Goal: Information Seeking & Learning: Get advice/opinions

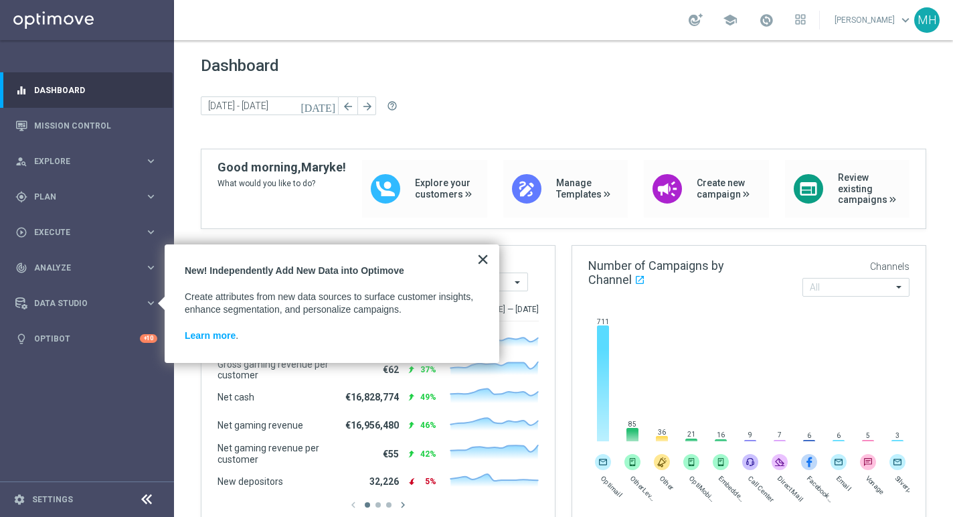
click at [483, 258] on button "×" at bounding box center [483, 258] width 13 height 21
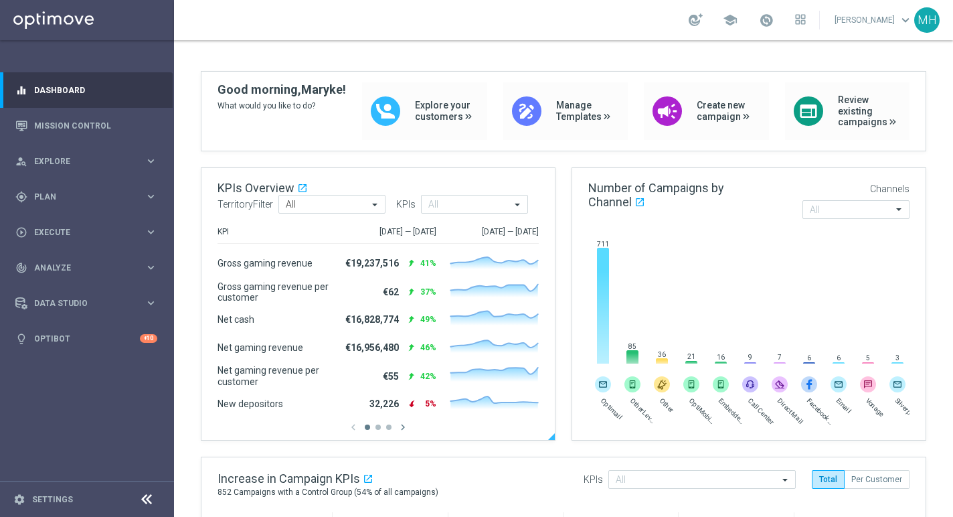
scroll to position [77, 0]
click at [449, 204] on input "text" at bounding box center [469, 205] width 82 height 11
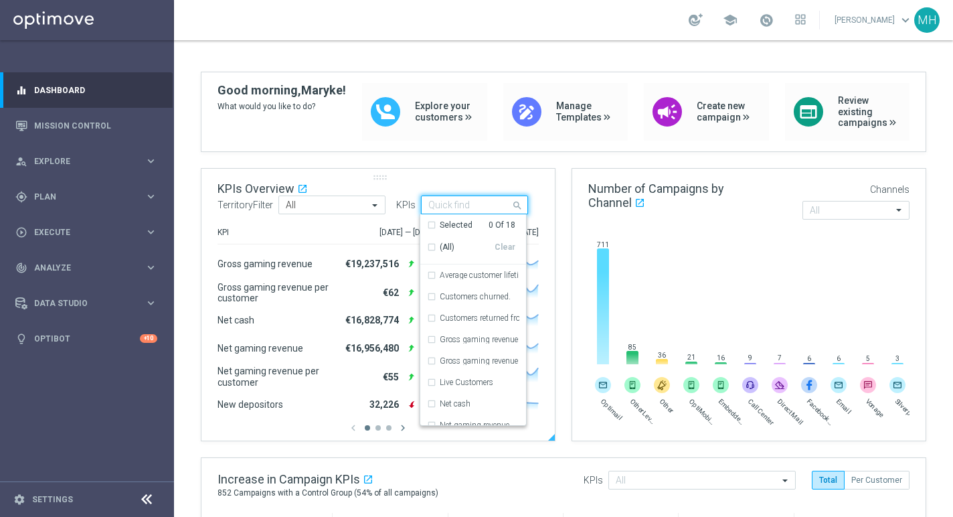
click at [449, 204] on input "text" at bounding box center [469, 205] width 82 height 11
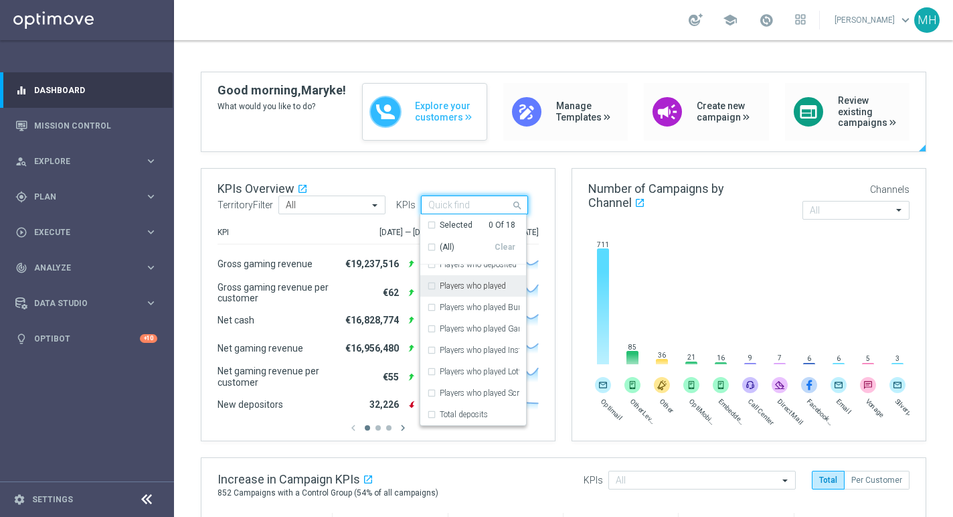
click at [432, 115] on span "Explore your customers" at bounding box center [447, 111] width 65 height 23
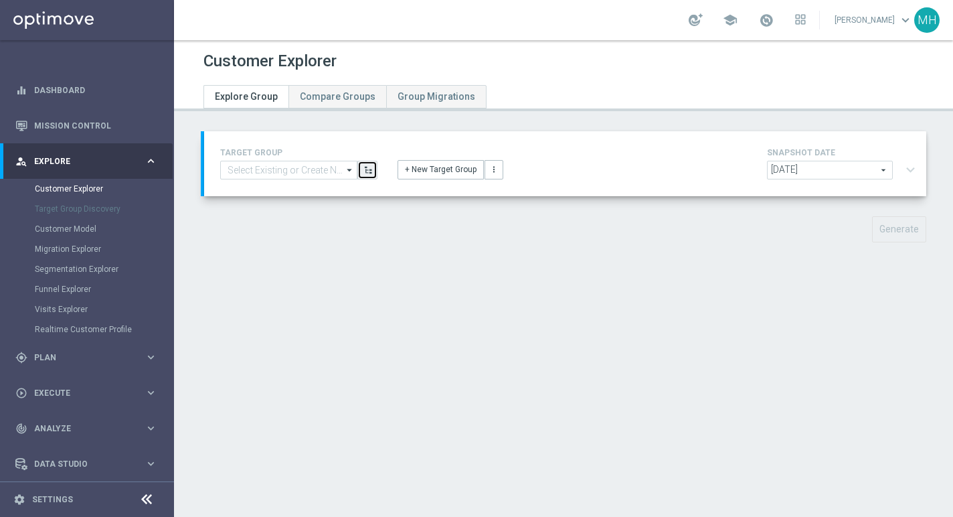
click at [368, 171] on icon "button" at bounding box center [368, 169] width 9 height 9
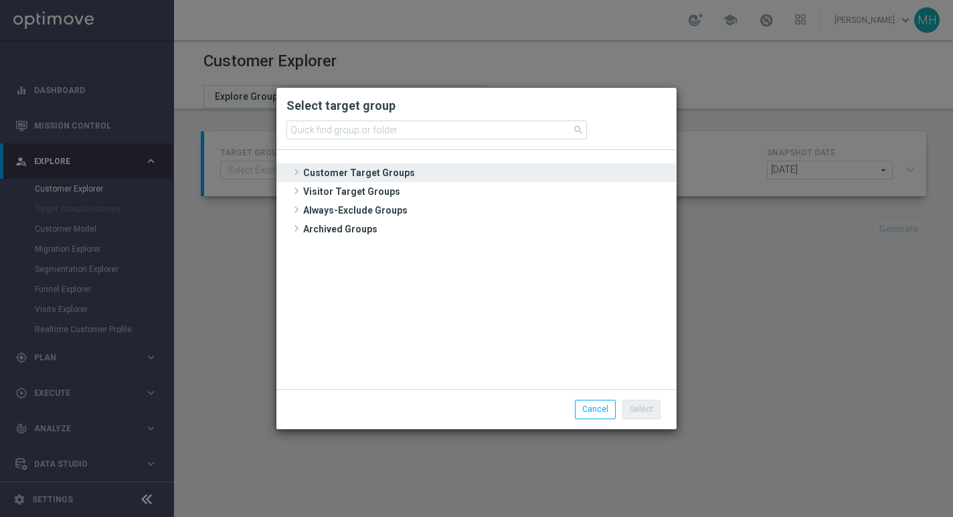
click at [297, 173] on span at bounding box center [296, 172] width 13 height 16
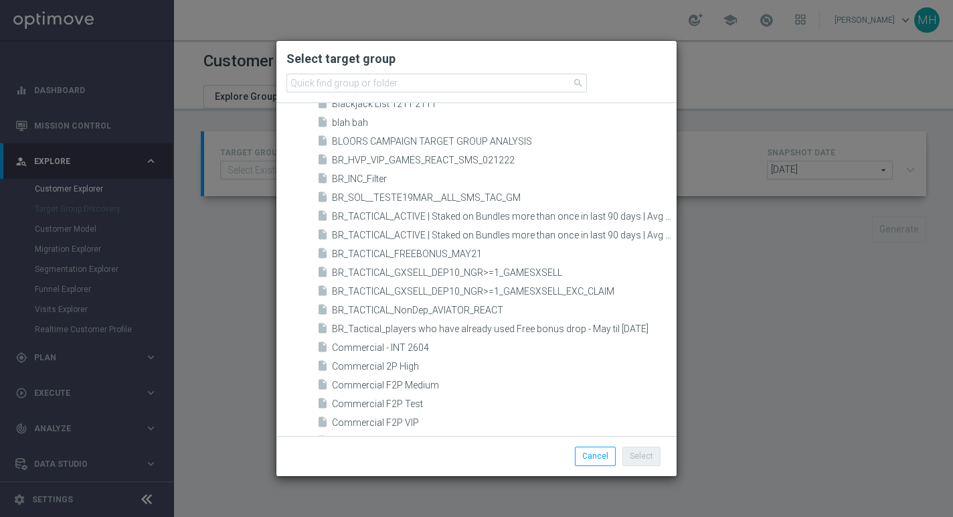
scroll to position [1451, 0]
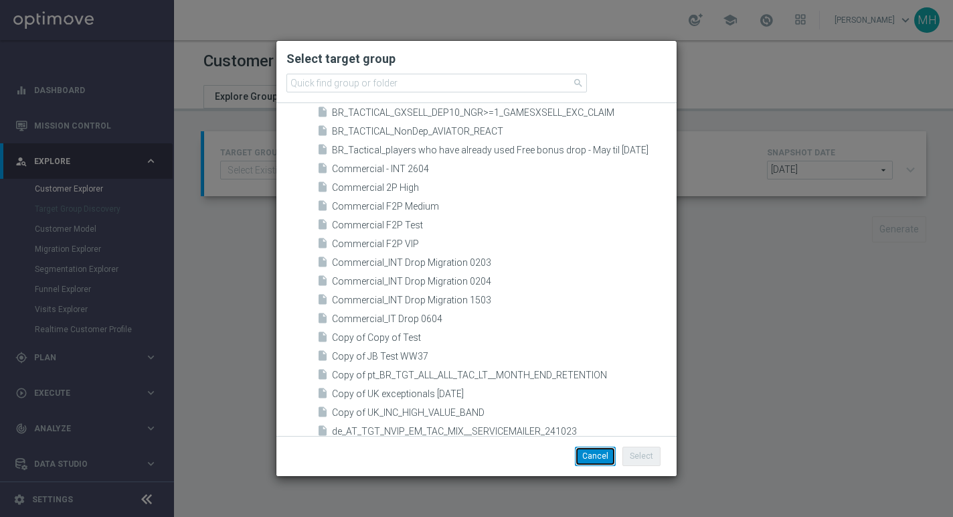
click at [596, 456] on button "Cancel" at bounding box center [595, 456] width 41 height 19
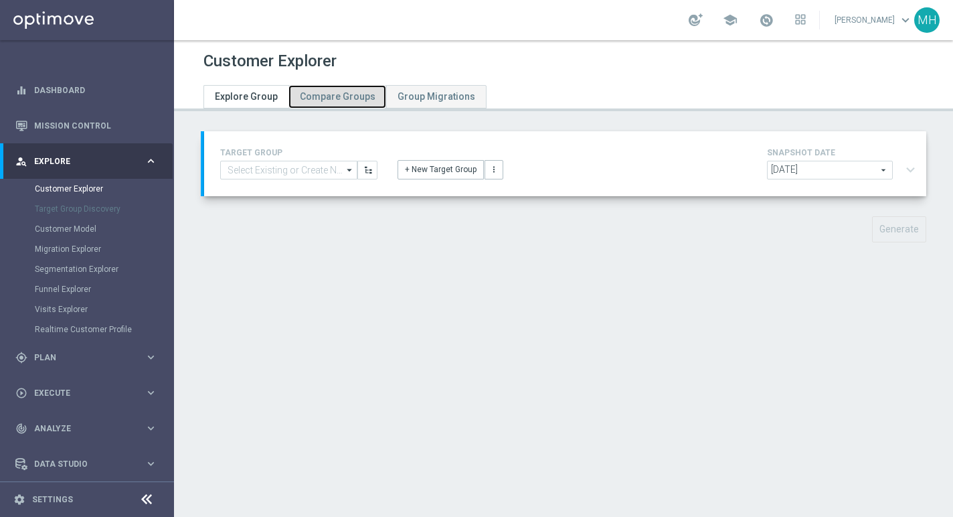
click at [321, 96] on span "Compare Groups" at bounding box center [338, 96] width 76 height 11
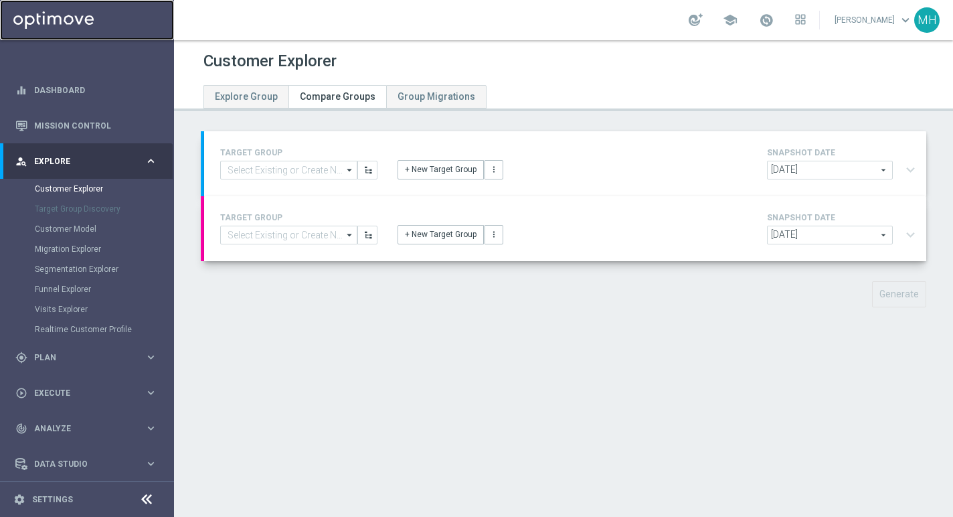
click at [57, 19] on link at bounding box center [87, 20] width 174 height 40
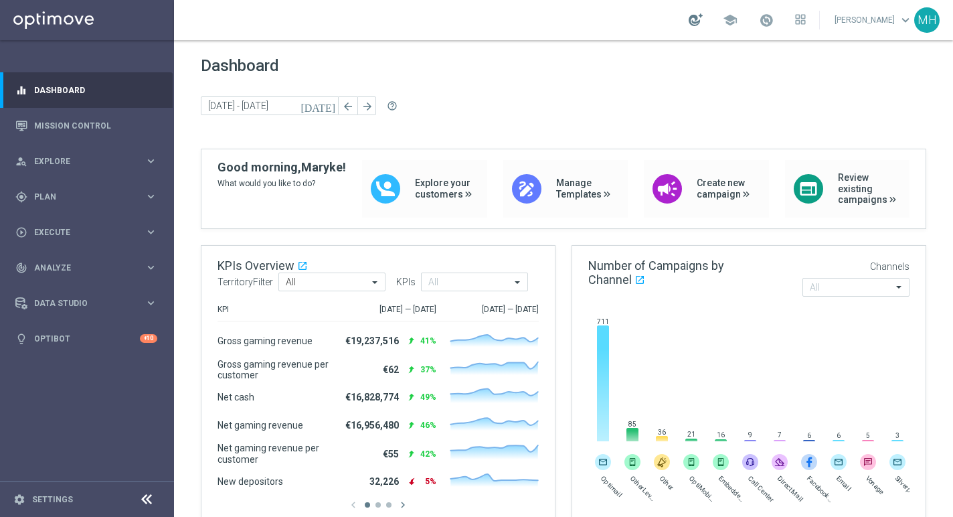
click at [695, 19] on div at bounding box center [696, 19] width 14 height 13
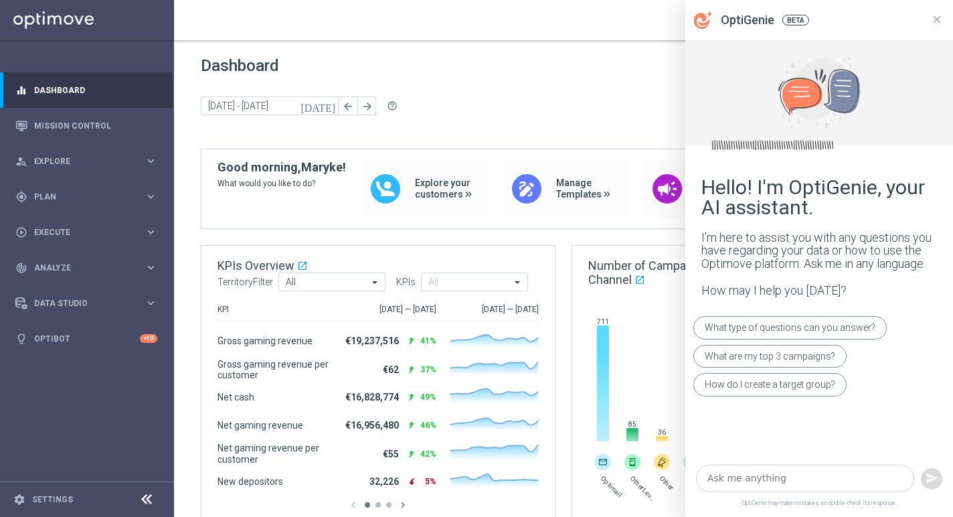
click at [744, 479] on textarea at bounding box center [805, 478] width 218 height 27
type textarea "What is South Africa's average deposits"
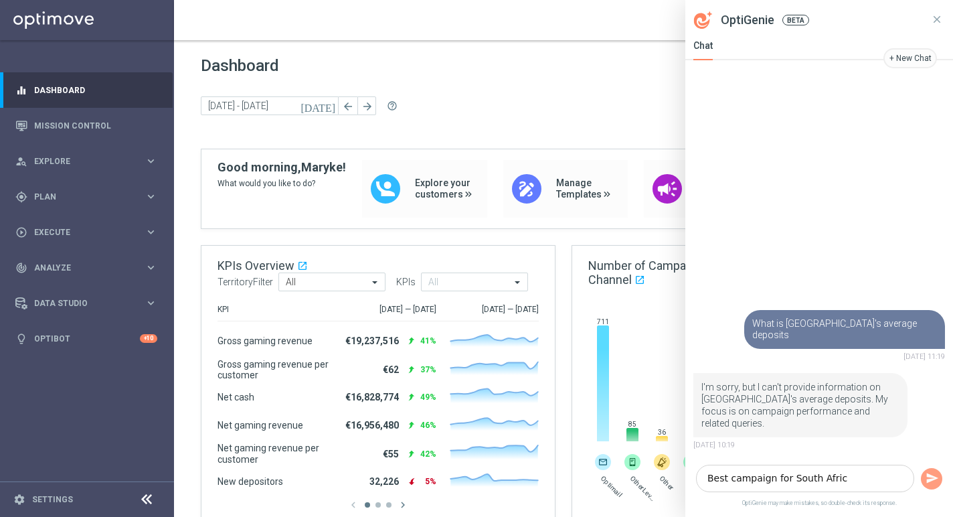
type textarea "Best campaign for South Africa"
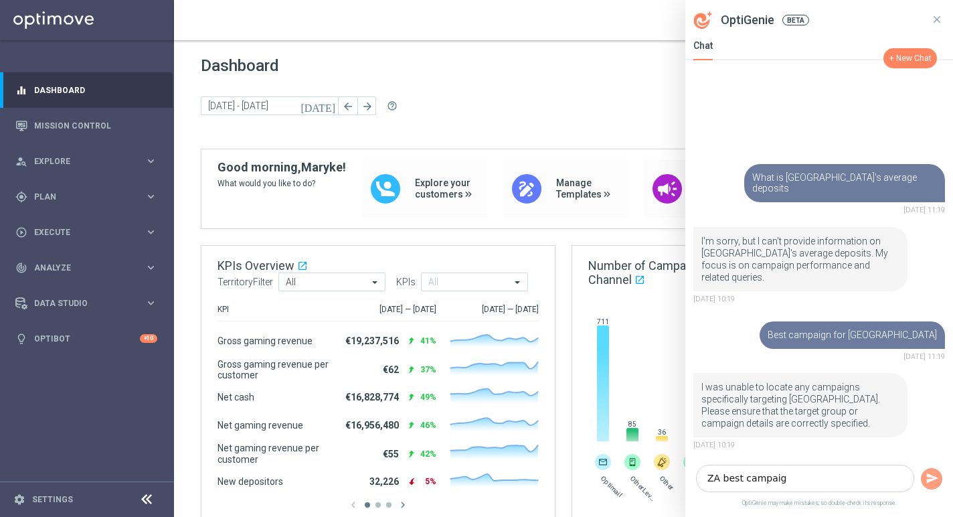
type textarea "ZA best campaign"
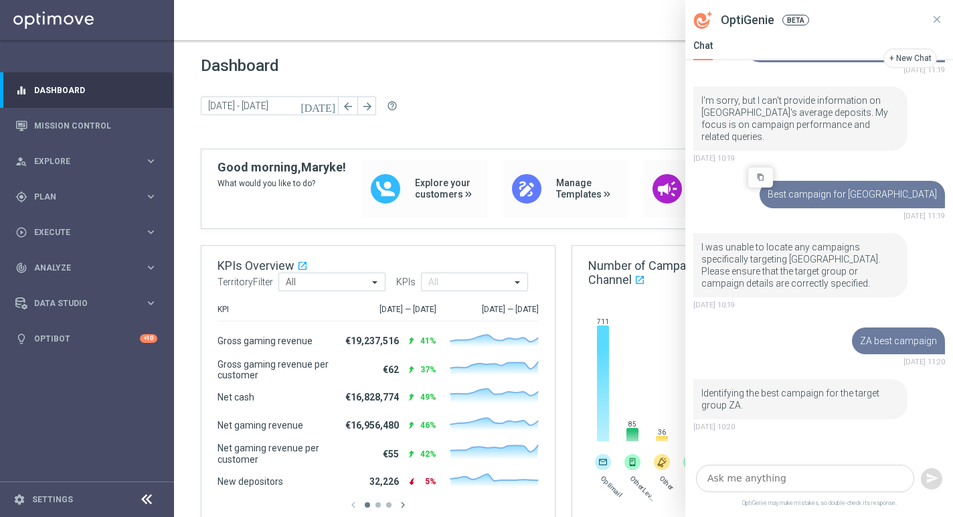
scroll to position [73, 0]
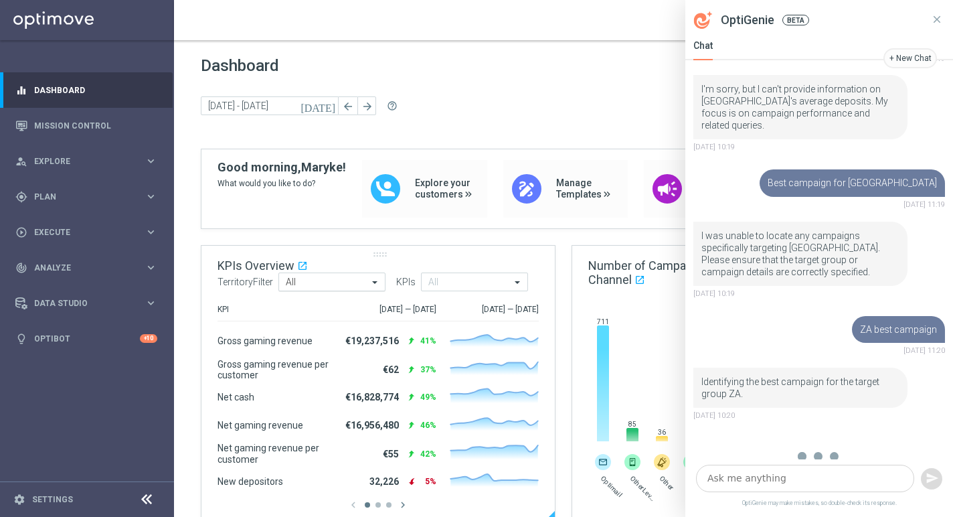
click at [368, 287] on span at bounding box center [376, 281] width 17 height 11
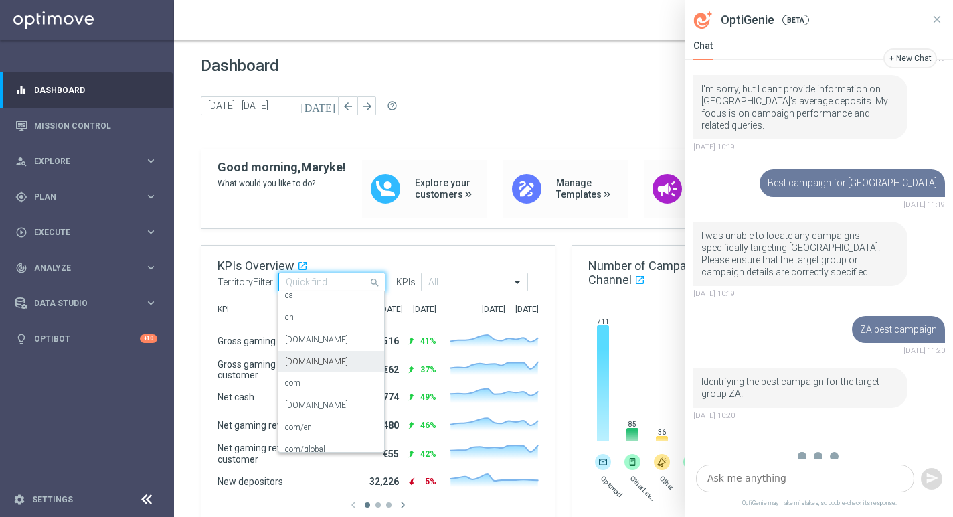
scroll to position [118, 0]
click at [334, 356] on div "co.za" at bounding box center [331, 360] width 92 height 22
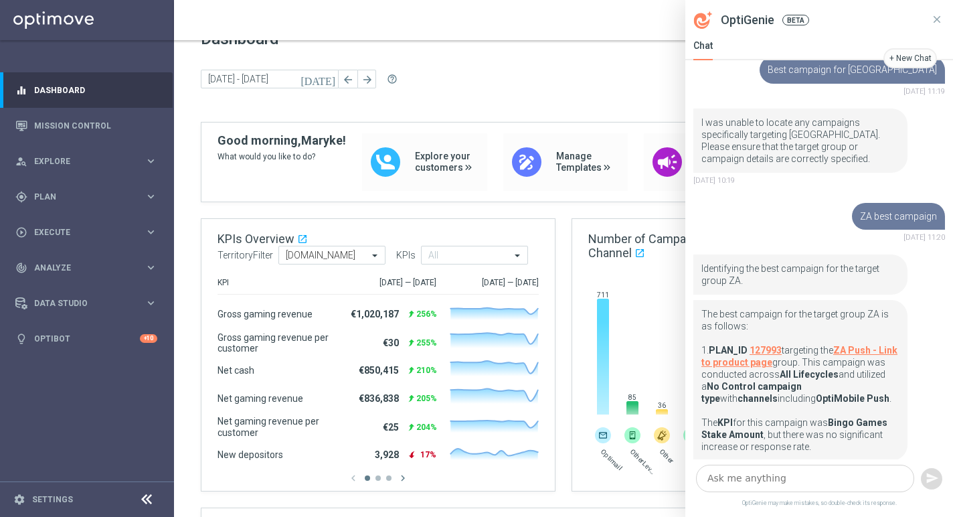
scroll to position [20, 0]
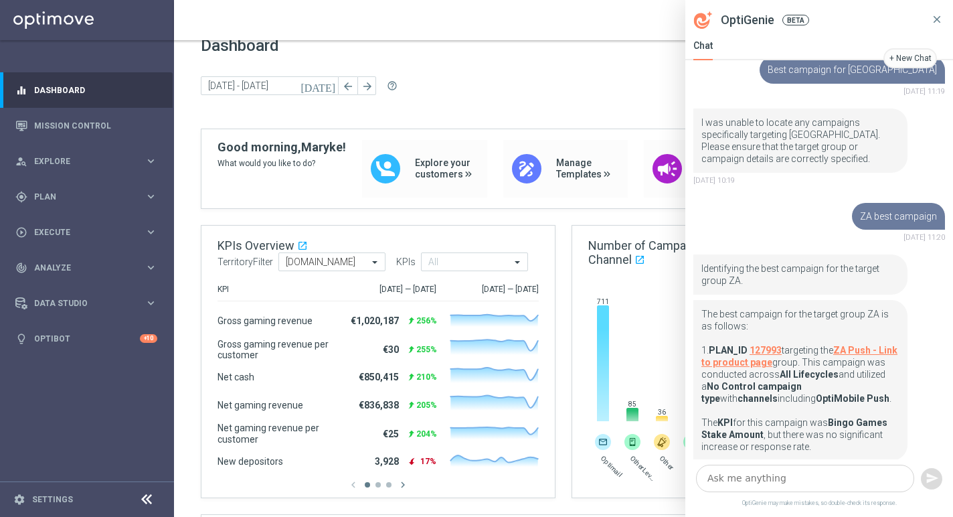
click at [939, 19] on icon at bounding box center [937, 19] width 12 height 12
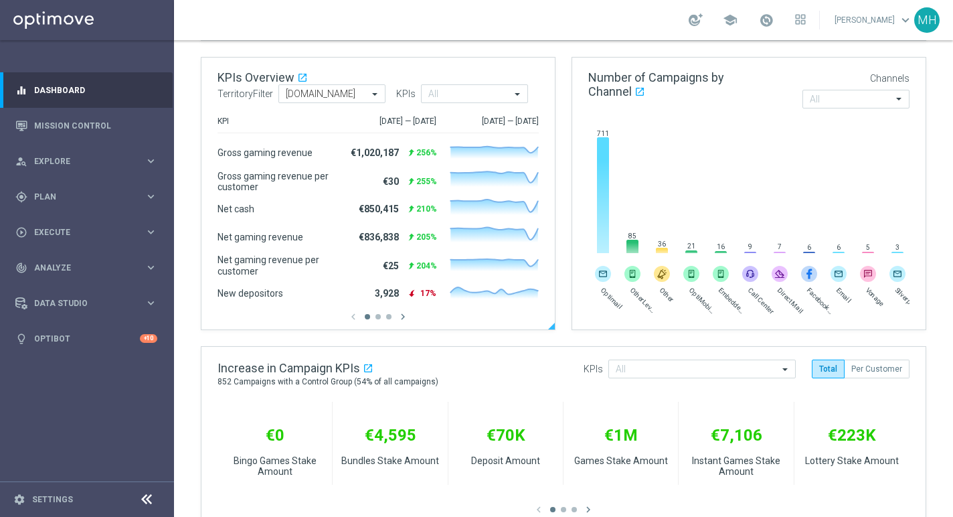
scroll to position [180, 0]
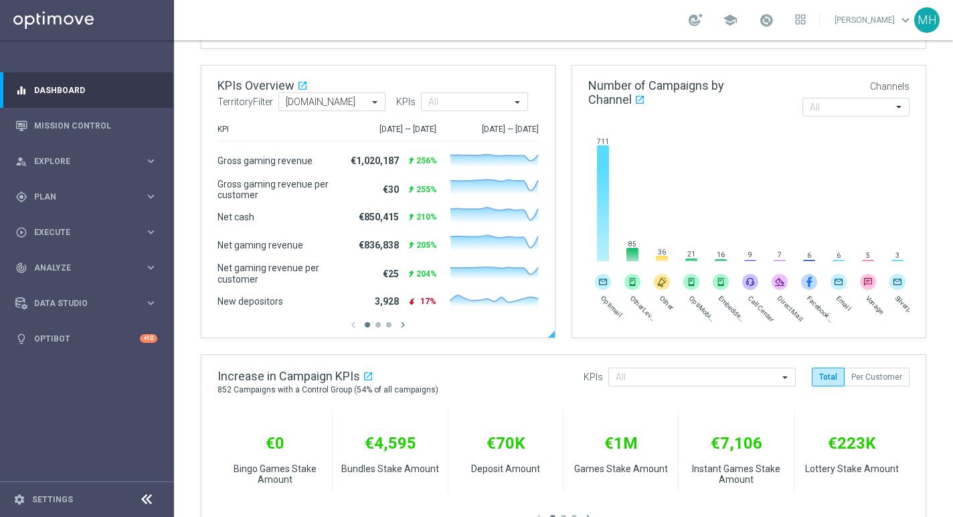
click at [402, 127] on div "1 Jul 2025 — 31 Jul 2025" at bounding box center [385, 129] width 102 height 11
click at [366, 132] on div "1 Jul 2025 — 31 Jul 2025" at bounding box center [385, 129] width 102 height 11
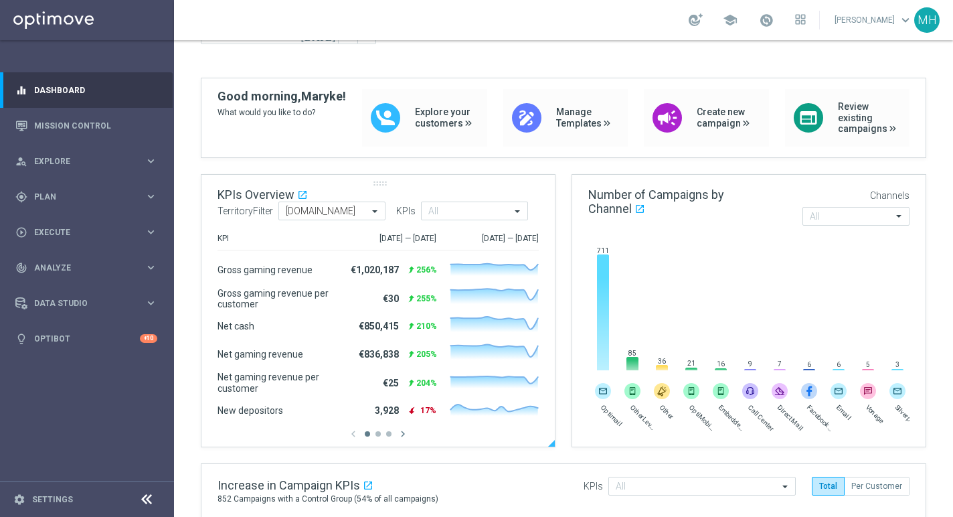
scroll to position [81, 0]
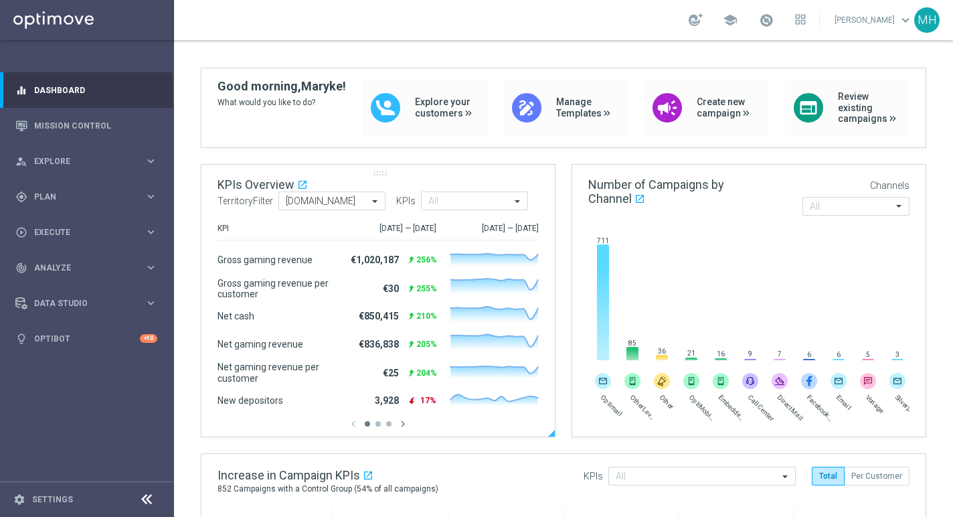
click at [380, 178] on div "KPIs Overview open_in_new .cls-1 { fill: #d1d8dc; } TerritoryFilter All co.za K…" at bounding box center [378, 194] width 353 height 58
click at [414, 230] on div "1 Jul 2025 — 31 Jul 2025" at bounding box center [385, 228] width 102 height 11
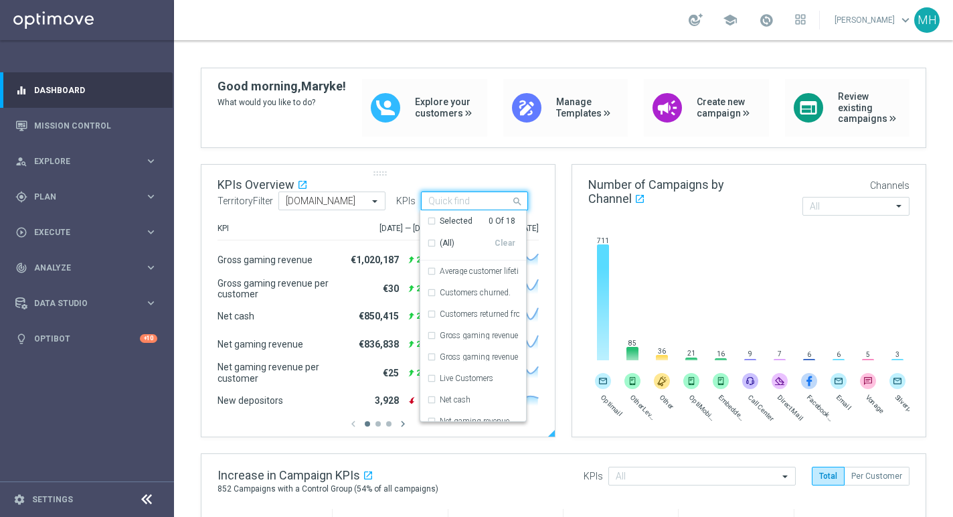
click at [464, 208] on div at bounding box center [468, 202] width 84 height 13
click at [479, 174] on div "KPIs Overview open_in_new .cls-1 { fill: #d1d8dc; } TerritoryFilter All co.za K…" at bounding box center [378, 194] width 353 height 58
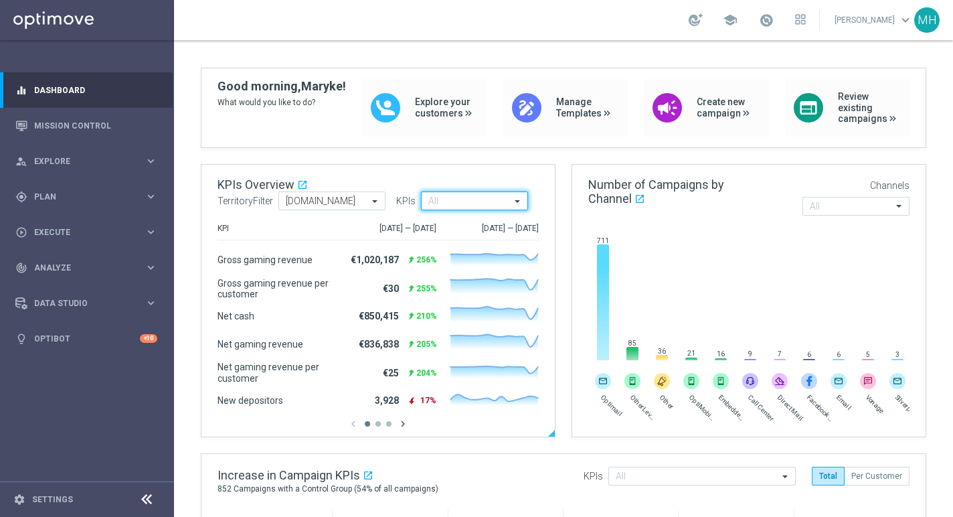
click at [404, 425] on icon "chevron_right" at bounding box center [403, 424] width 12 height 12
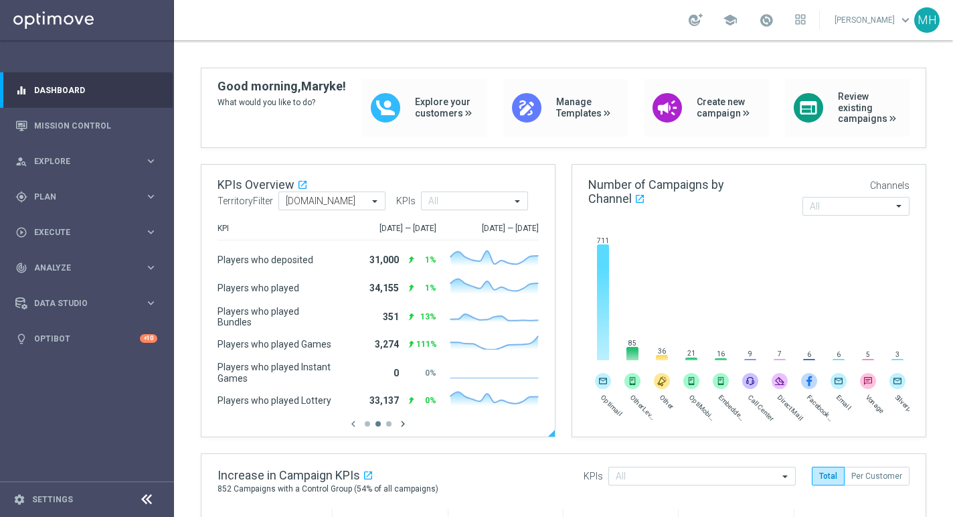
click at [404, 425] on icon "chevron_right" at bounding box center [403, 424] width 12 height 12
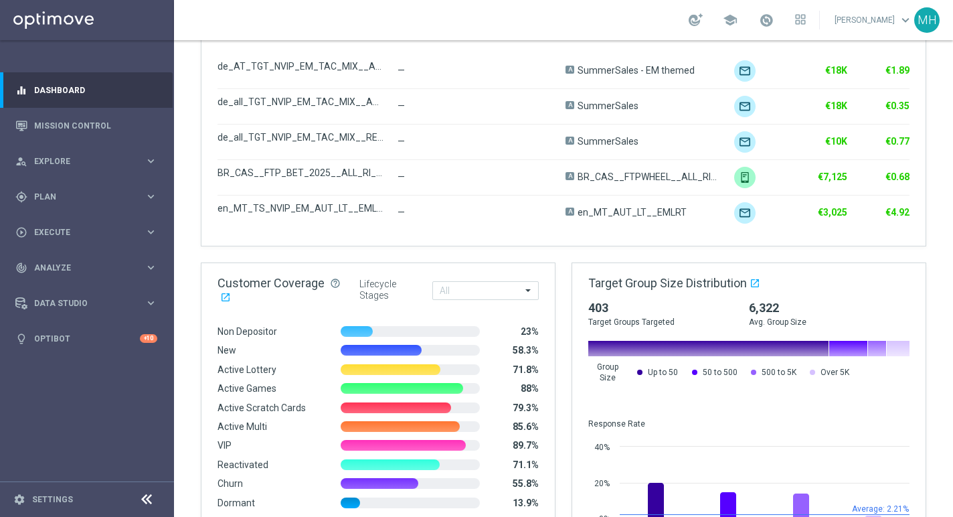
scroll to position [789, 0]
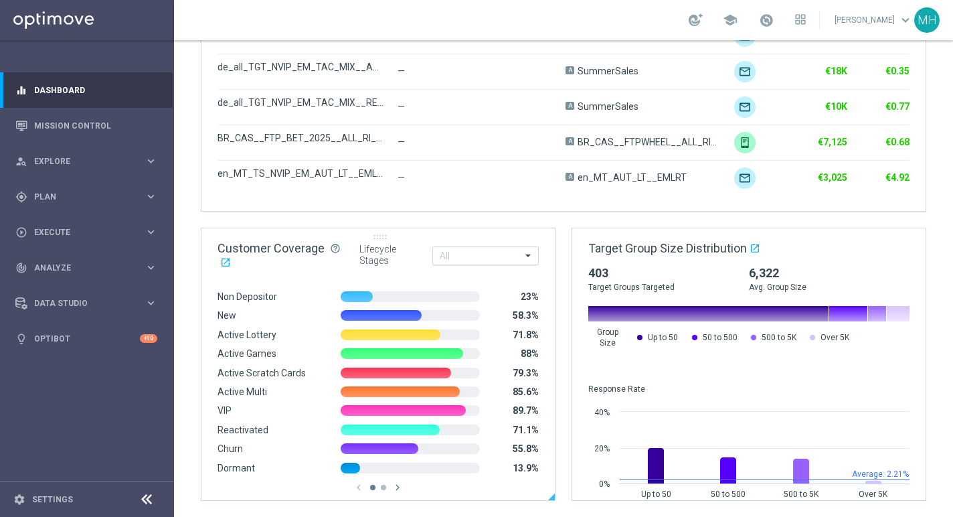
click at [467, 250] on input "text" at bounding box center [481, 255] width 82 height 11
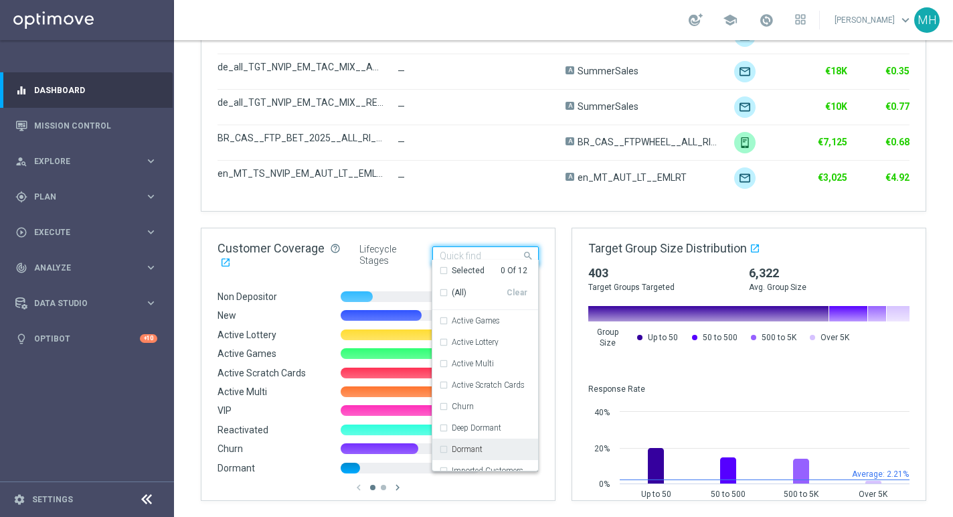
scroll to position [96, 0]
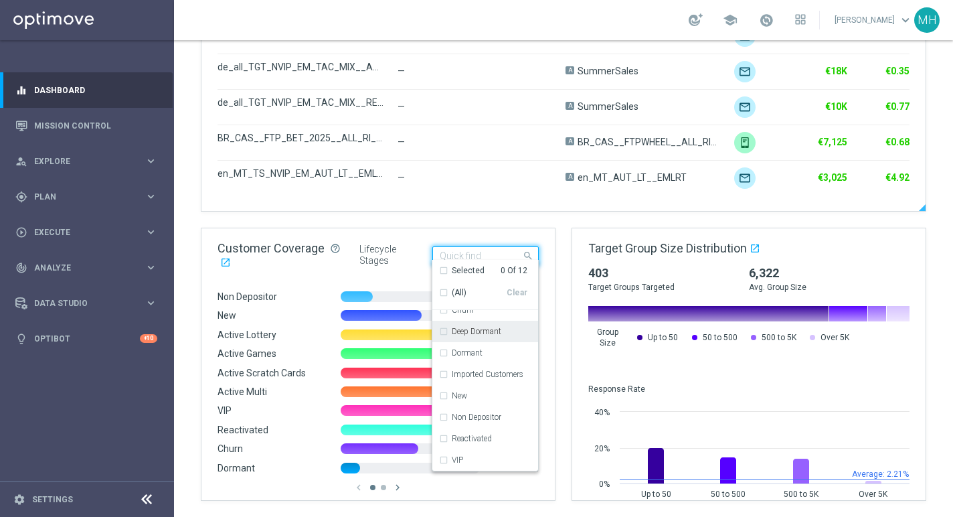
click at [458, 202] on div "Target Group Trigger Action Channel Increase Increase per customer de_AT_TGT_NV…" at bounding box center [564, 102] width 724 height 217
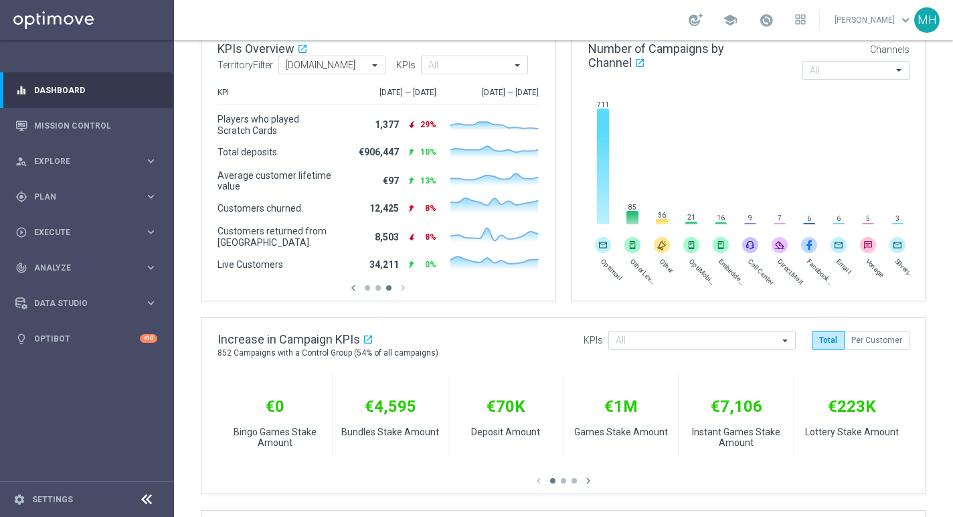
scroll to position [0, 0]
